Goal: Use online tool/utility: Utilize a website feature to perform a specific function

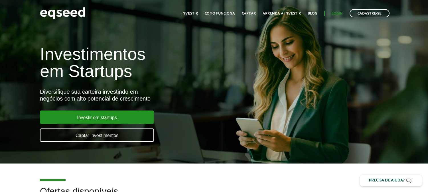
click at [337, 12] on link "Login" at bounding box center [337, 14] width 11 height 4
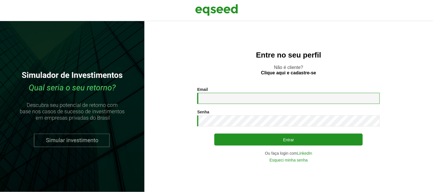
type input "**********"
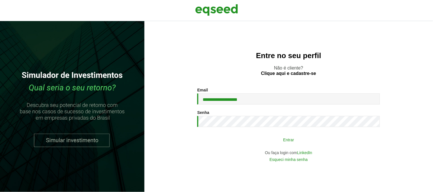
click at [309, 139] on button "Entrar" at bounding box center [288, 139] width 148 height 11
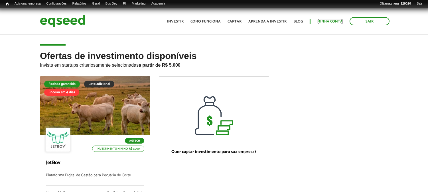
click at [338, 22] on link "Minha conta" at bounding box center [330, 22] width 25 height 4
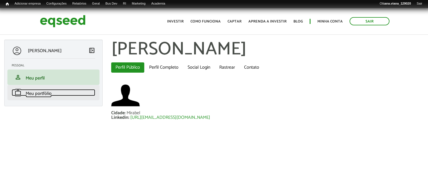
click at [55, 89] on link "work Meu portfólio" at bounding box center [54, 92] width 84 height 7
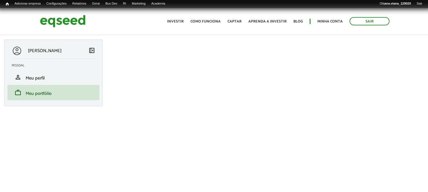
click at [141, 24] on div "Sair Toggle navigation Toggle navigation Início Investir Como funciona Captar A…" at bounding box center [214, 21] width 357 height 15
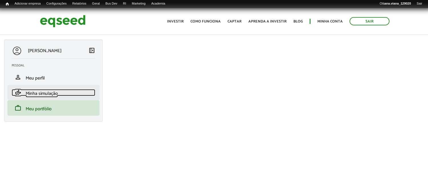
click at [42, 92] on span "Minha simulação" at bounding box center [42, 94] width 32 height 8
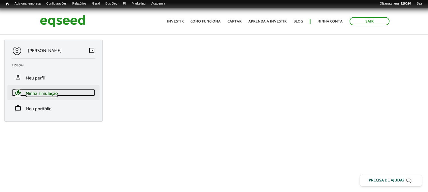
click at [68, 91] on link "finance_mode Minha simulação" at bounding box center [54, 92] width 84 height 7
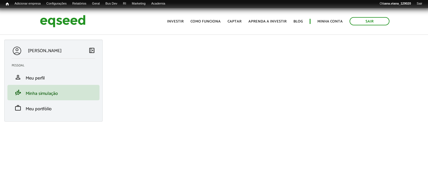
click at [48, 11] on header "Sair Toggle navigation Toggle navigation Início Investir Como funciona Captar A…" at bounding box center [214, 21] width 428 height 27
click at [54, 26] on img at bounding box center [63, 21] width 46 height 15
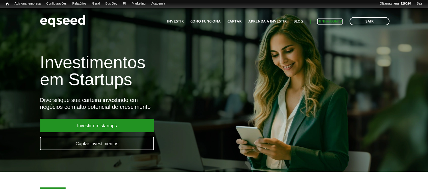
click at [323, 21] on link "Minha conta" at bounding box center [330, 22] width 25 height 4
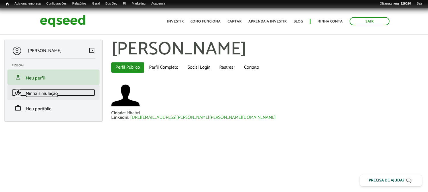
click at [52, 96] on span "Minha simulação" at bounding box center [42, 94] width 32 height 8
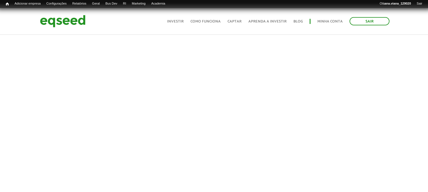
scroll to position [179, 0]
click at [0, 103] on div "[PERSON_NAME] left_panel_close [GEOGRAPHIC_DATA] person Meu perfil finance_mode…" at bounding box center [214, 20] width 428 height 321
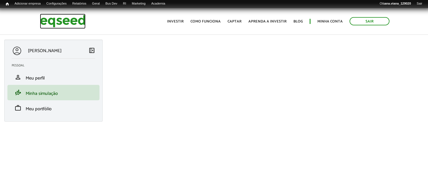
drag, startPoint x: 58, startPoint y: 20, endPoint x: 106, endPoint y: 41, distance: 52.2
click at [58, 19] on img at bounding box center [63, 21] width 46 height 15
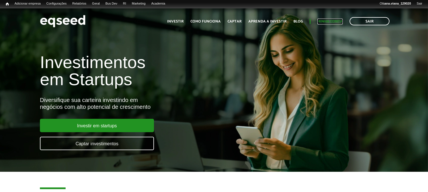
click at [323, 20] on link "Minha conta" at bounding box center [330, 22] width 25 height 4
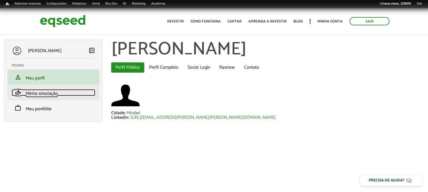
click at [35, 93] on span "Minha simulação" at bounding box center [42, 94] width 32 height 8
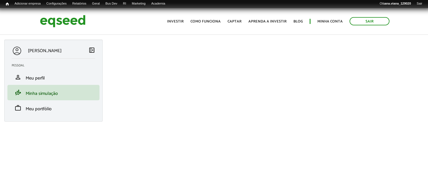
click at [91, 48] on span "left_panel_close" at bounding box center [91, 50] width 7 height 7
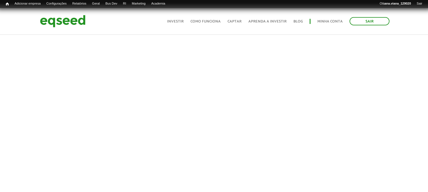
scroll to position [179, 0]
click at [1, 55] on aside "Ana Viana left_panel_close Pessoal person Meu perfil finance_mode Minha simulaç…" at bounding box center [17, 20] width 34 height 321
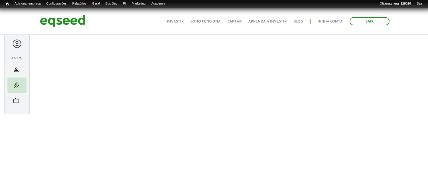
scroll to position [0, 0]
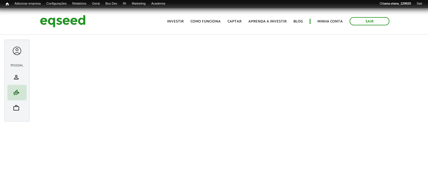
click at [21, 51] on div at bounding box center [17, 51] width 11 height 11
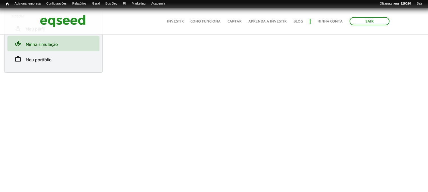
scroll to position [158, 0]
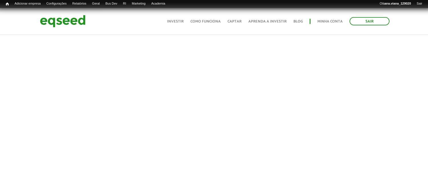
scroll to position [179, 0]
click at [60, 21] on img at bounding box center [63, 21] width 46 height 15
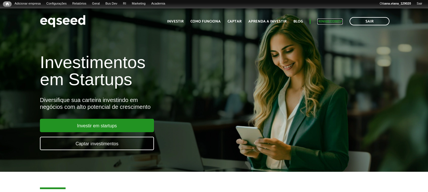
click at [331, 20] on link "Minha conta" at bounding box center [330, 22] width 25 height 4
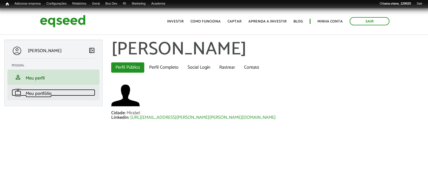
click at [36, 92] on span "Meu portfólio" at bounding box center [39, 94] width 26 height 8
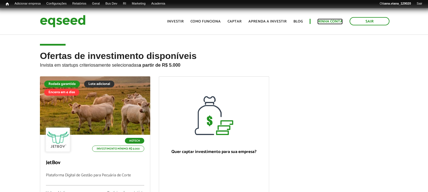
click at [324, 23] on link "Minha conta" at bounding box center [330, 22] width 25 height 4
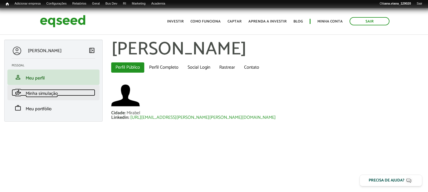
click at [61, 93] on link "finance_mode Minha simulação" at bounding box center [54, 92] width 84 height 7
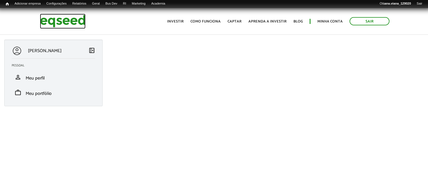
click at [61, 22] on img at bounding box center [63, 21] width 46 height 15
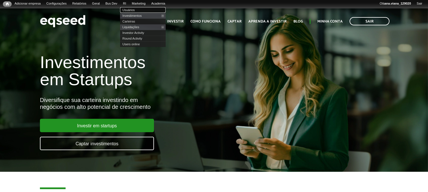
click at [135, 11] on link "Usuários" at bounding box center [143, 10] width 46 height 6
